Goal: Check status: Check status

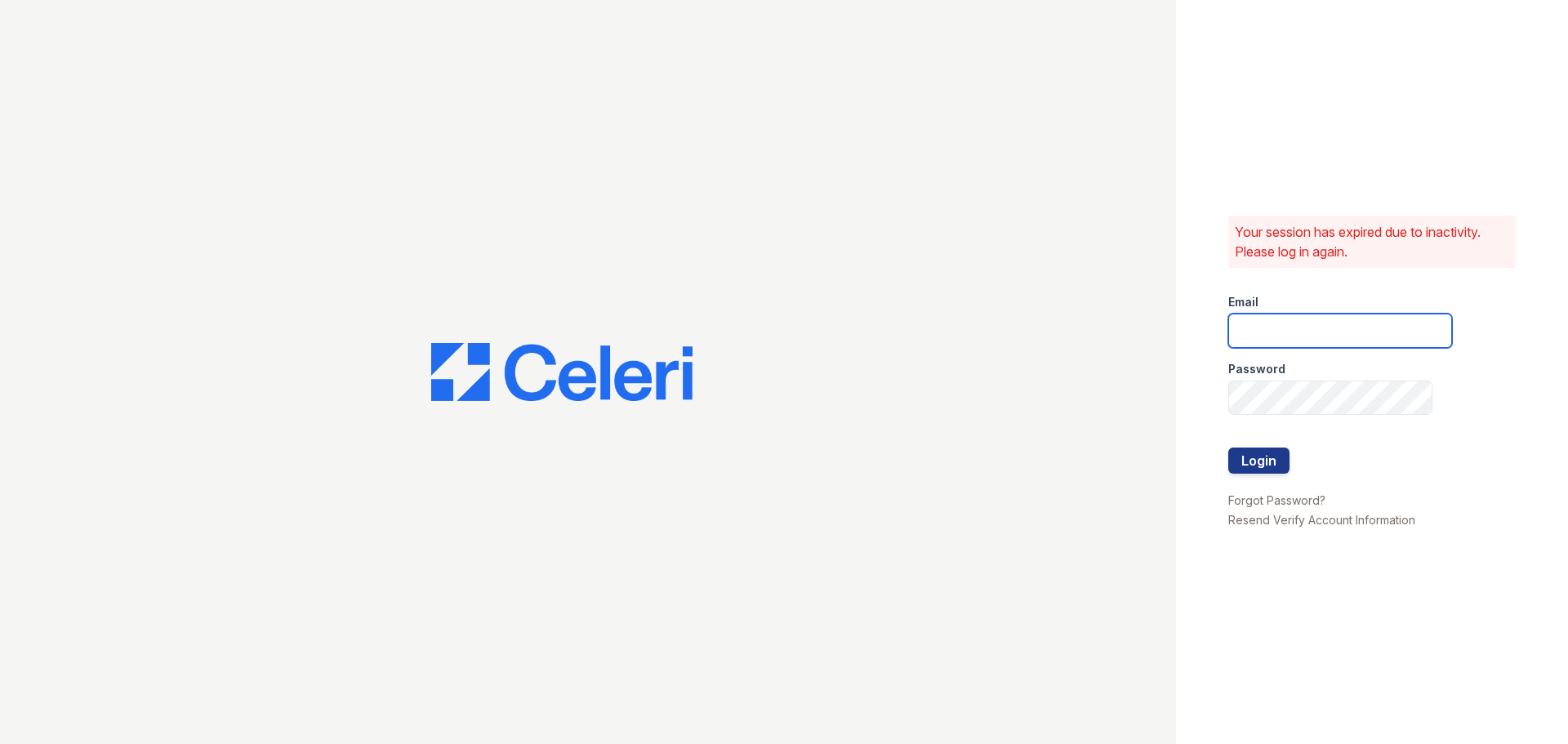
click at [1281, 319] on input "email" at bounding box center [1340, 331] width 223 height 34
type input "33ninety.leasing1@ghancooper.com"
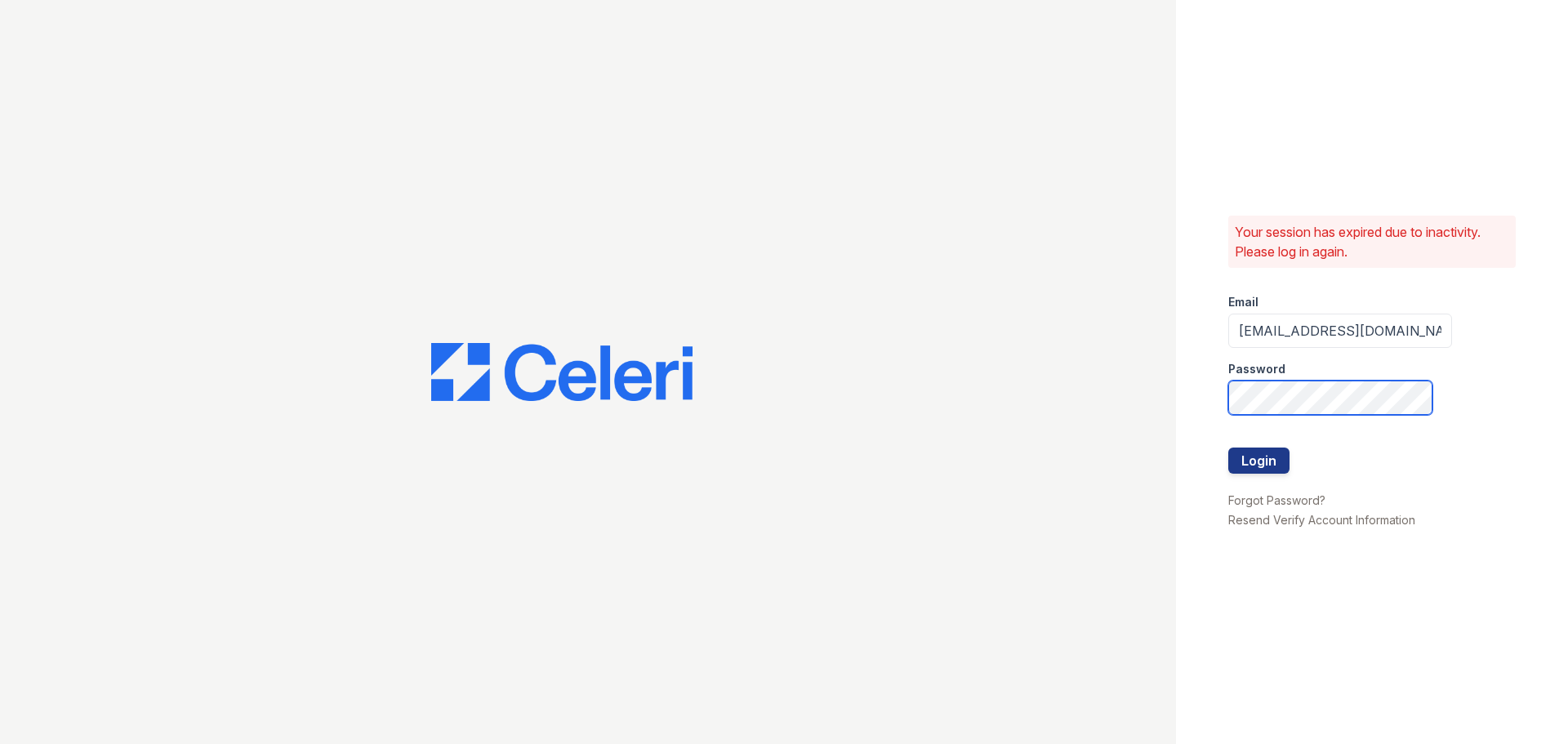
click at [1228, 447] on button "Login" at bounding box center [1259, 460] width 61 height 26
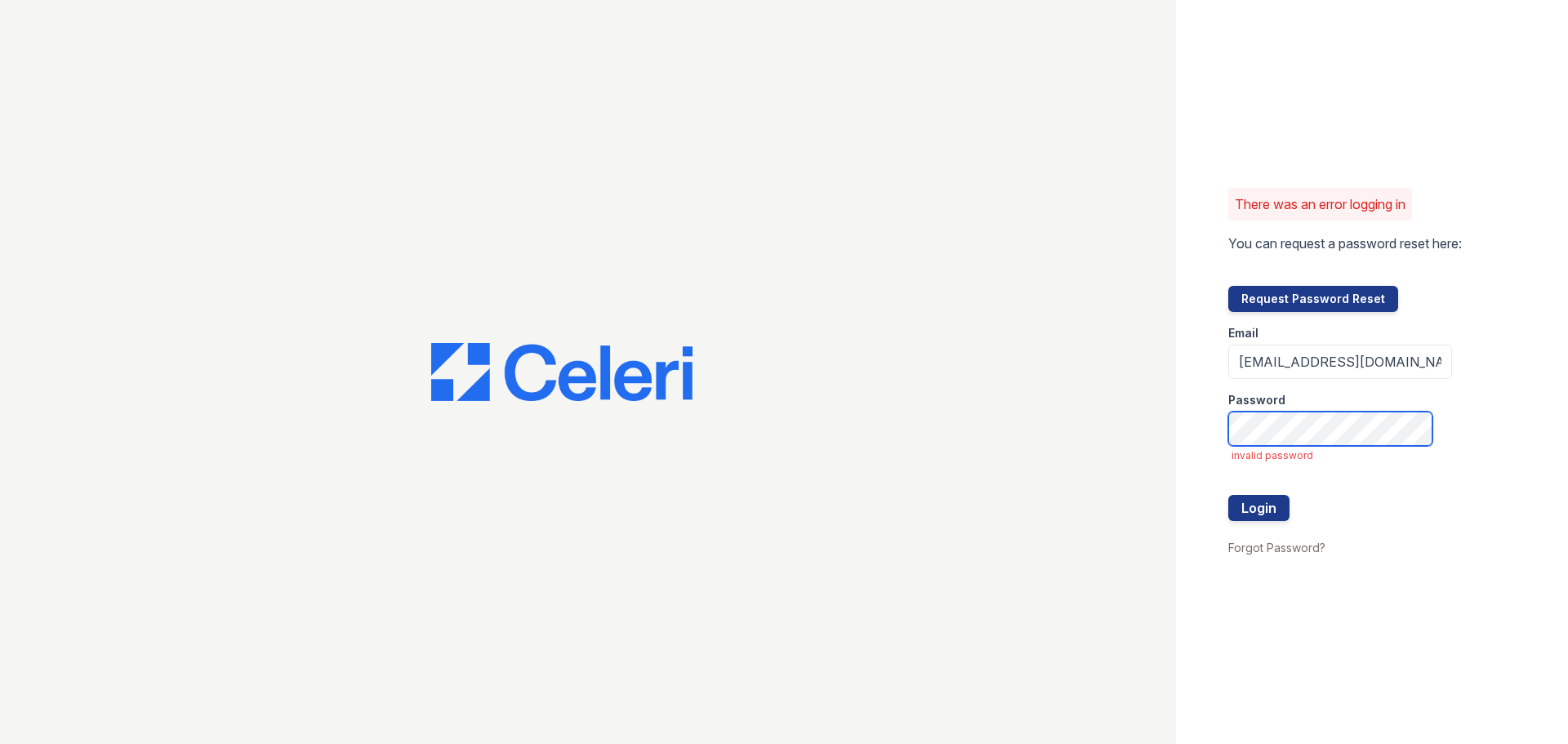
click at [1228, 495] on button "Login" at bounding box center [1259, 507] width 61 height 26
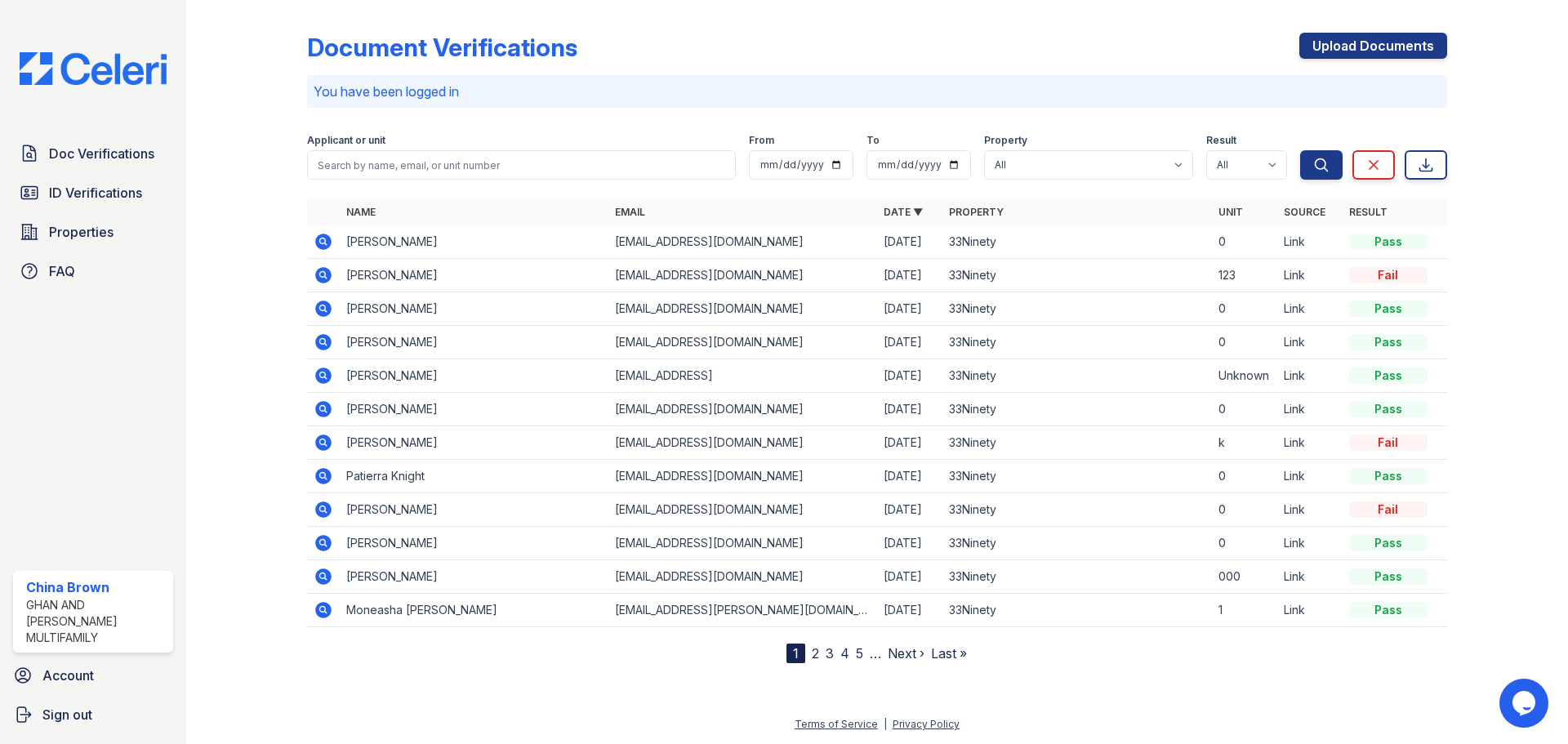
click at [323, 274] on icon at bounding box center [322, 274] width 4 height 4
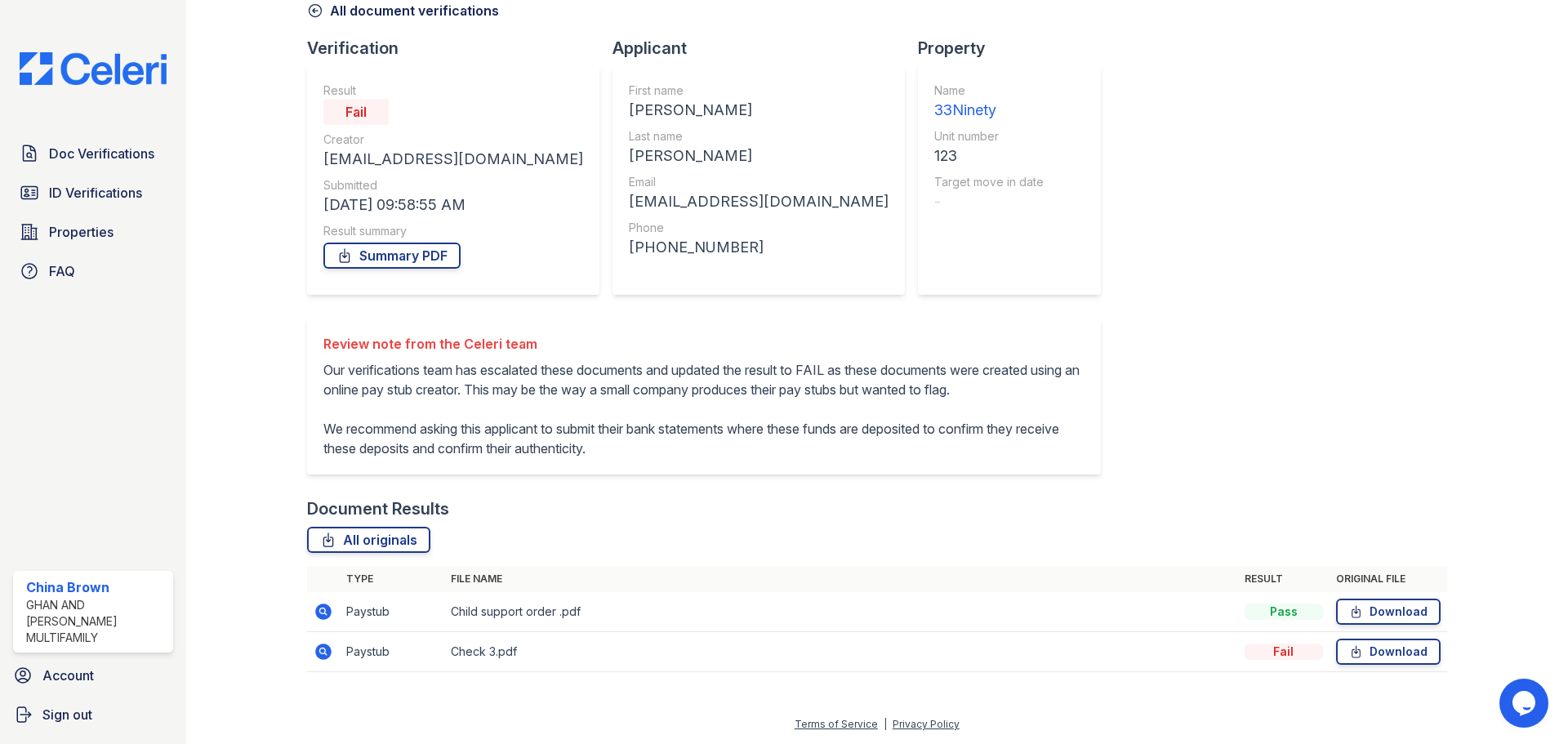
scroll to position [104, 0]
click at [323, 610] on icon at bounding box center [322, 610] width 4 height 4
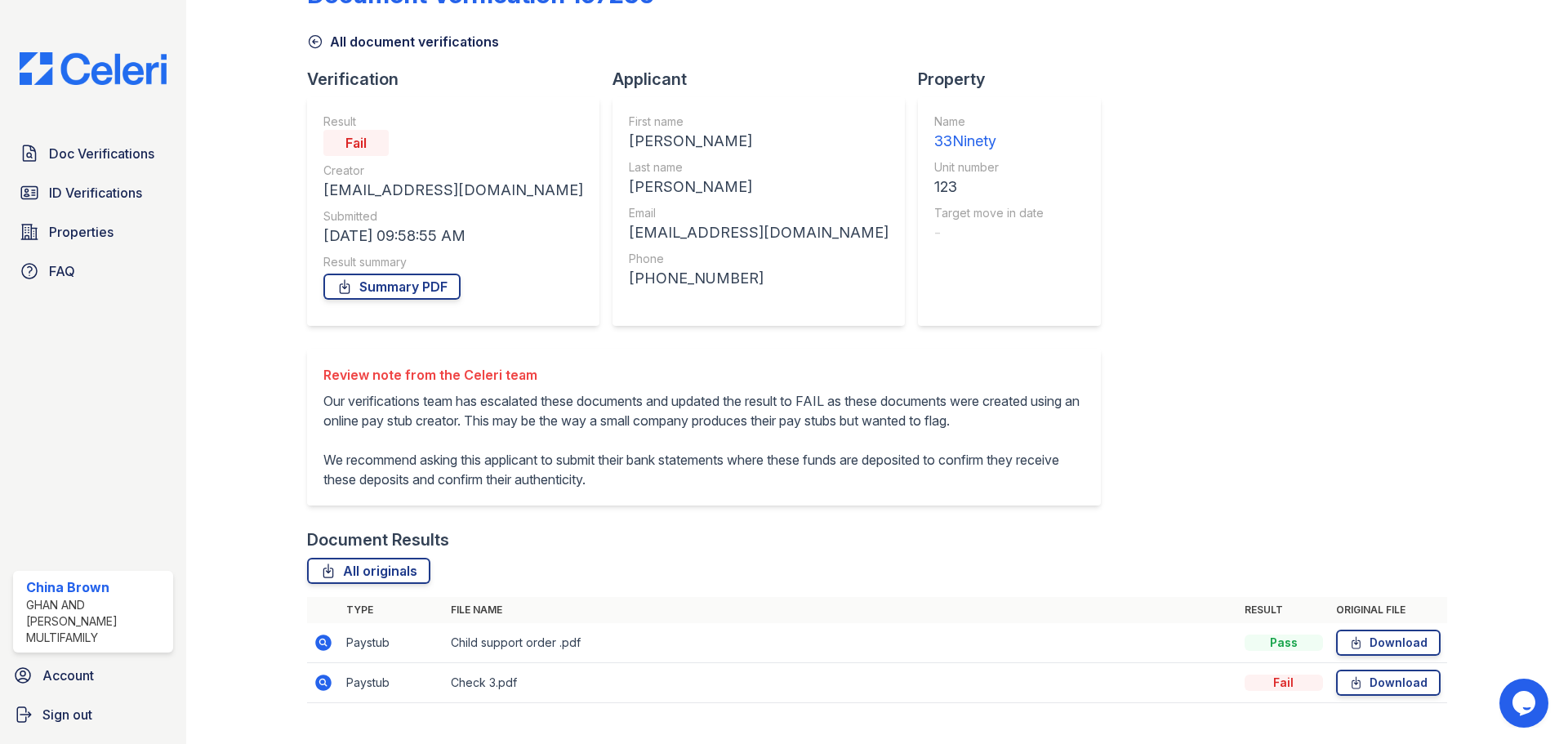
scroll to position [82, 0]
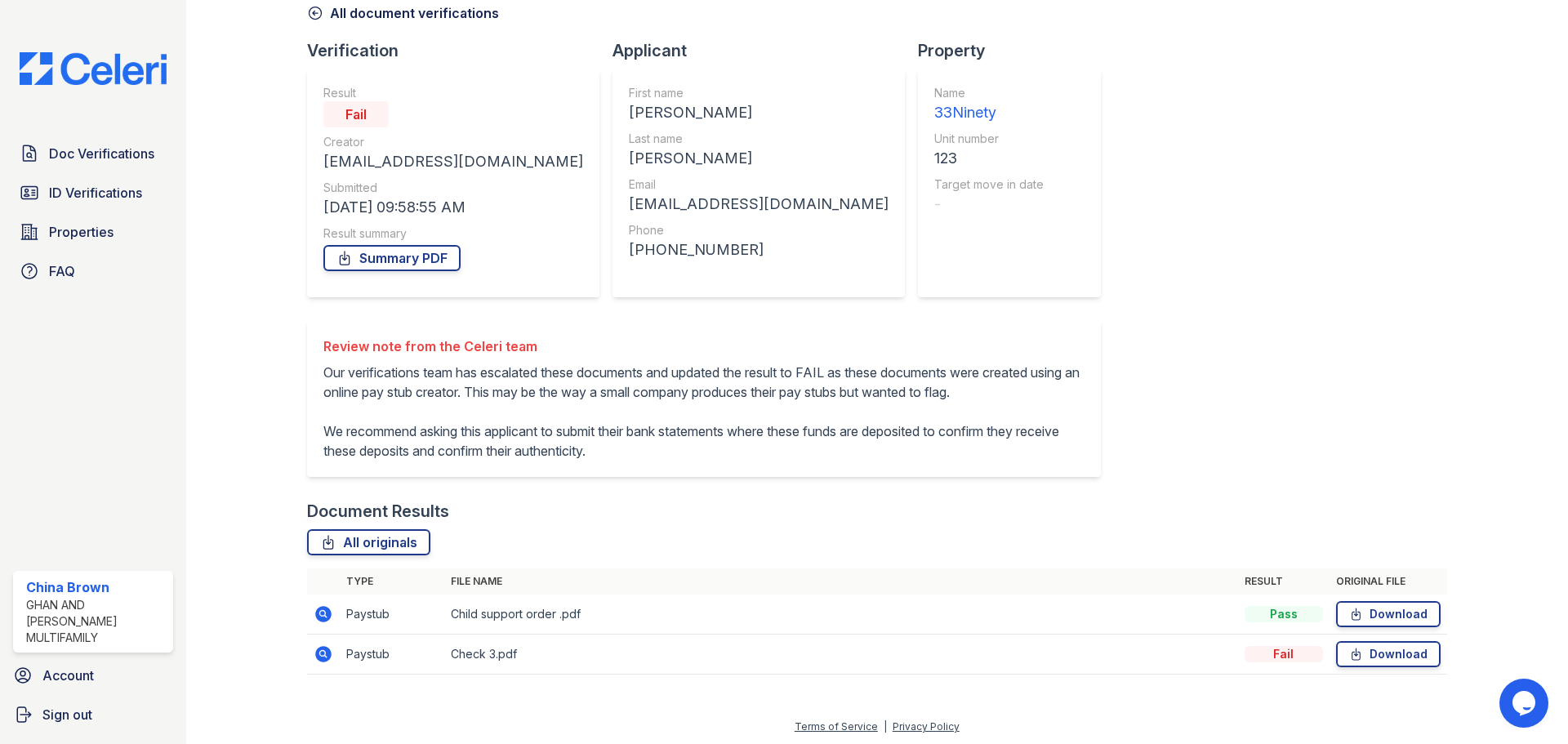
click at [326, 662] on icon at bounding box center [323, 653] width 16 height 16
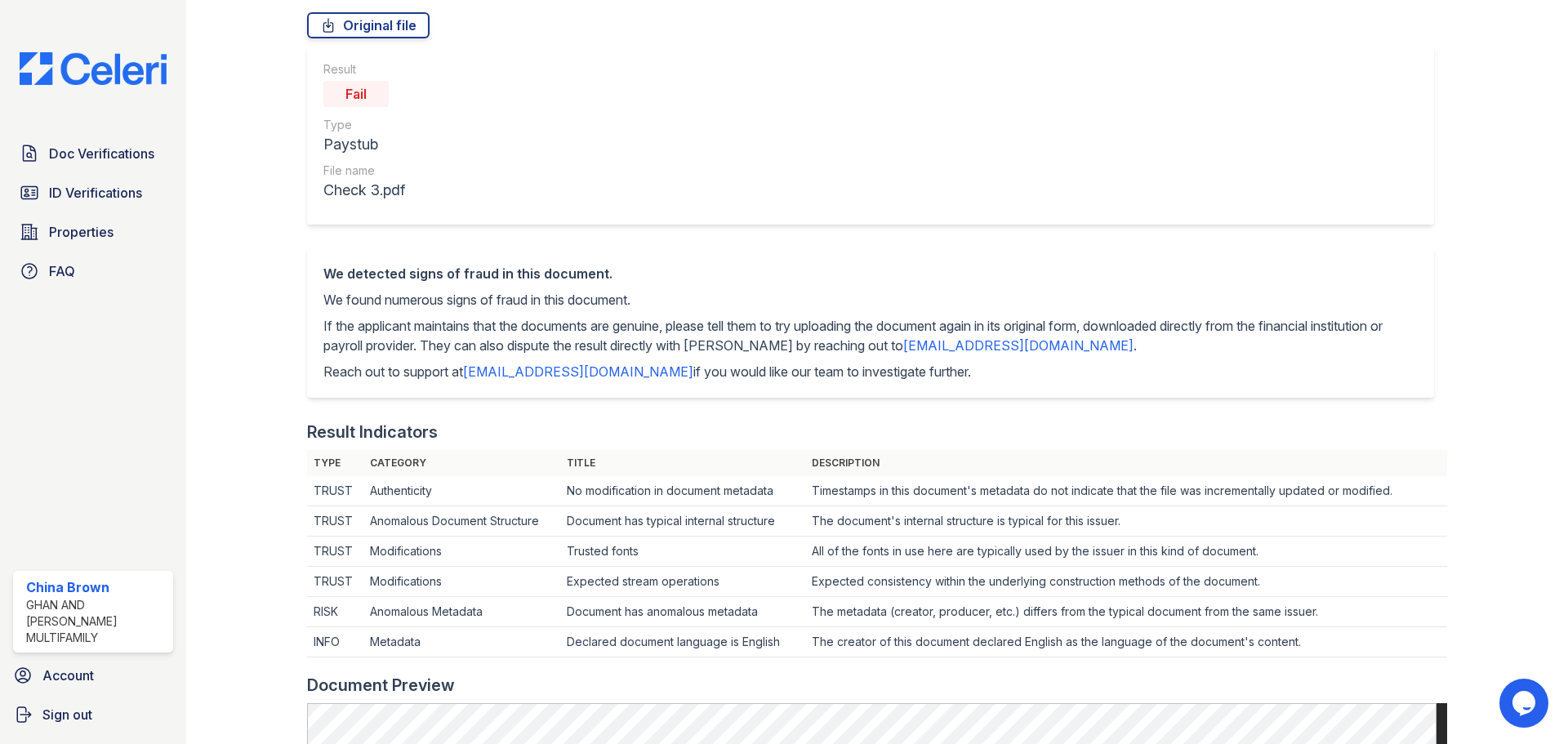
scroll to position [163, 0]
